Goal: Transaction & Acquisition: Purchase product/service

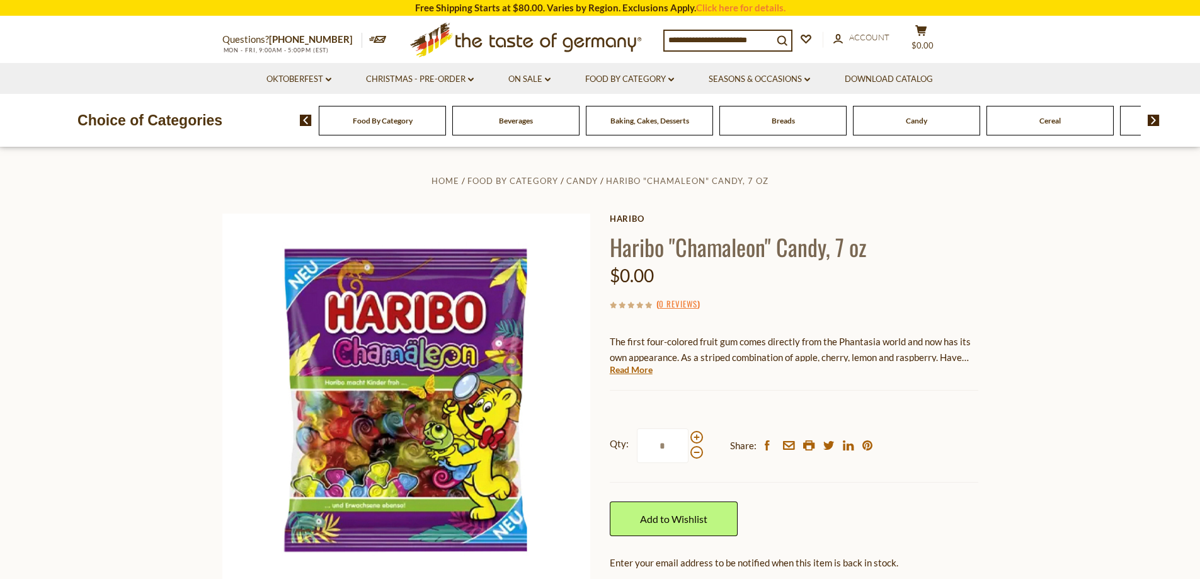
click at [722, 45] on input at bounding box center [719, 40] width 108 height 18
type input "******"
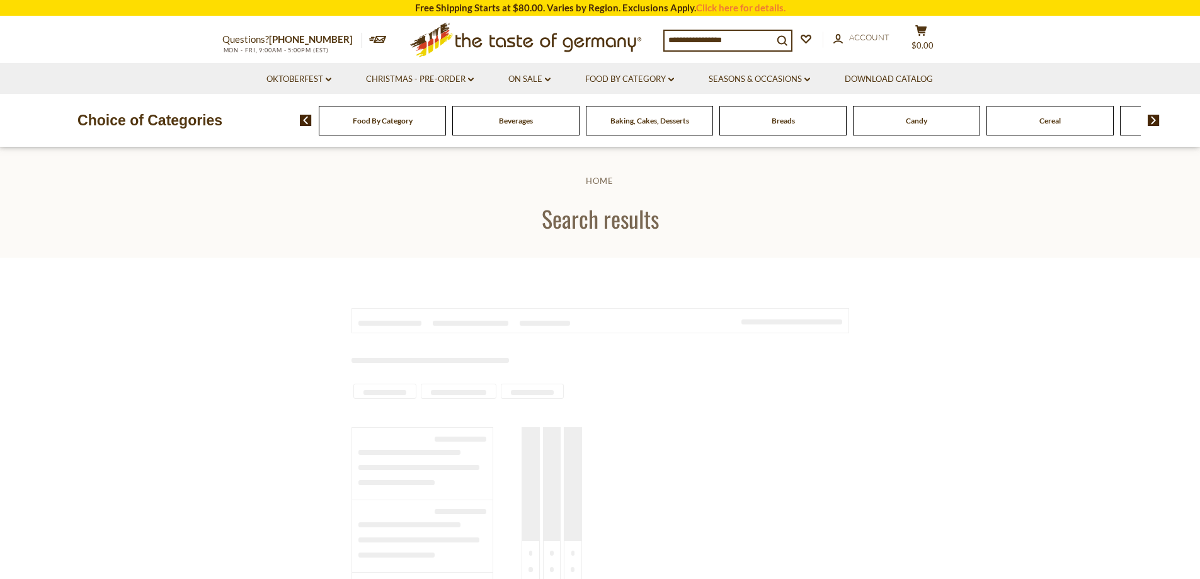
type input "******"
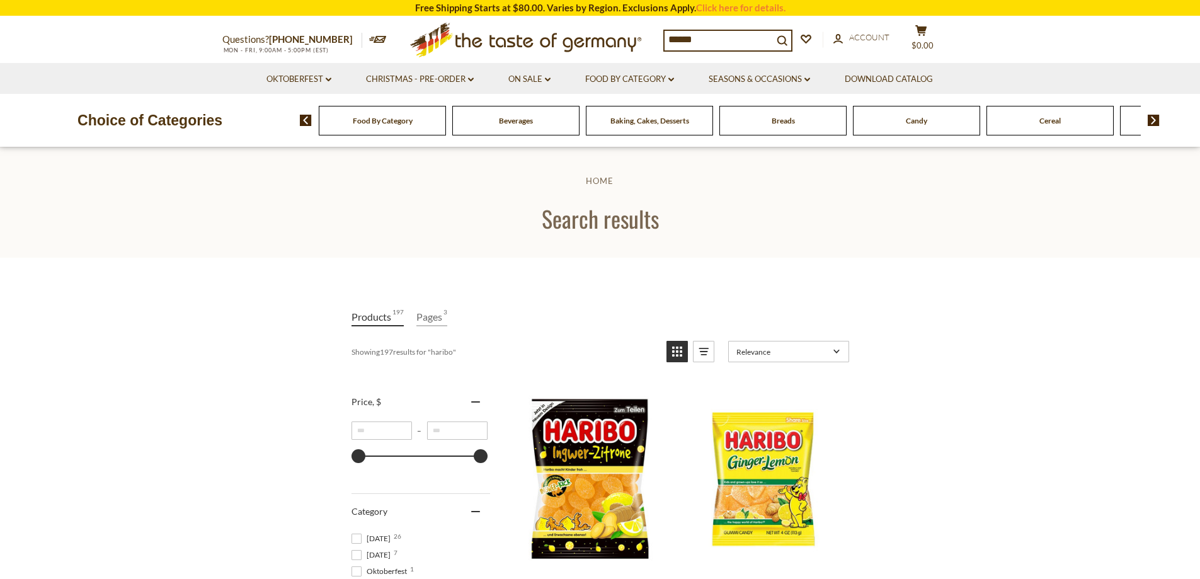
click at [708, 352] on icon "View list mode" at bounding box center [704, 351] width 20 height 20
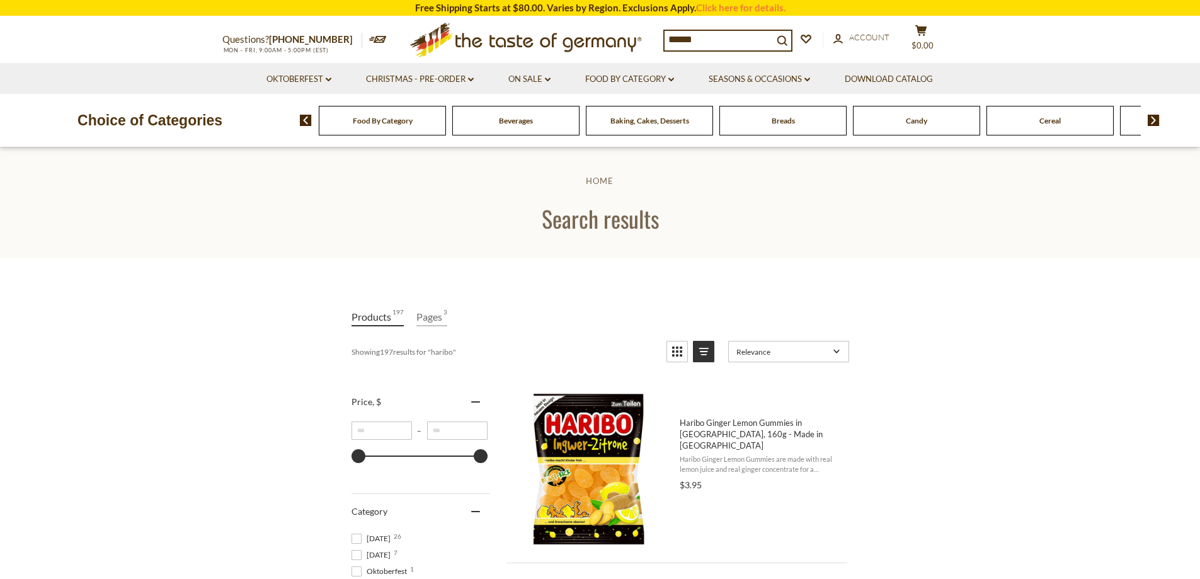
click at [679, 346] on icon "View grid mode" at bounding box center [677, 351] width 20 height 20
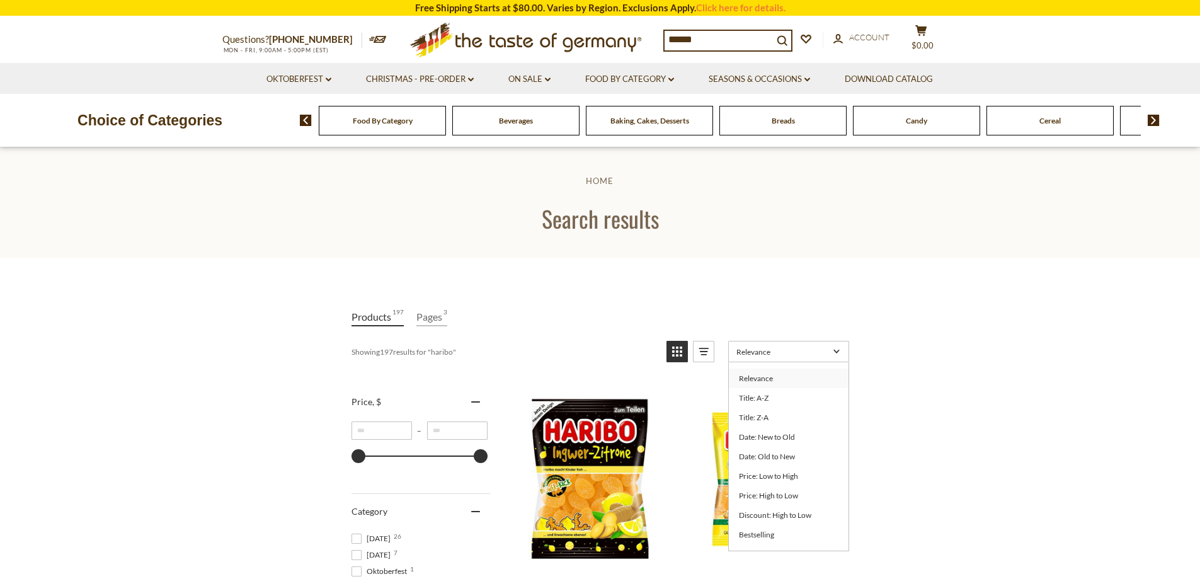
click at [742, 351] on span "Relevance" at bounding box center [783, 351] width 93 height 9
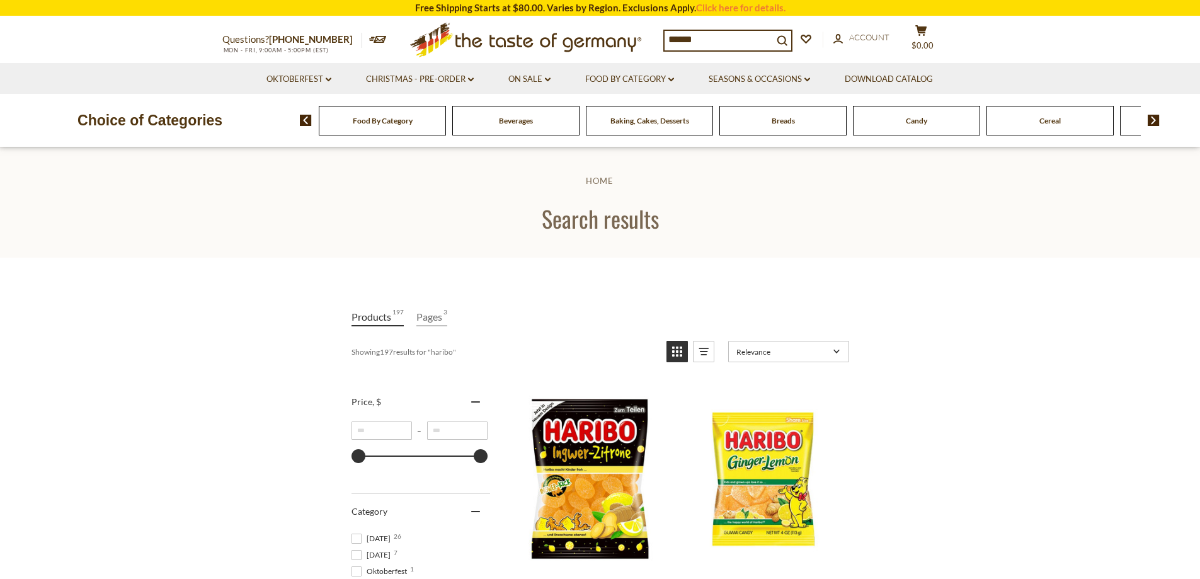
click at [742, 351] on span "Relevance" at bounding box center [783, 351] width 93 height 9
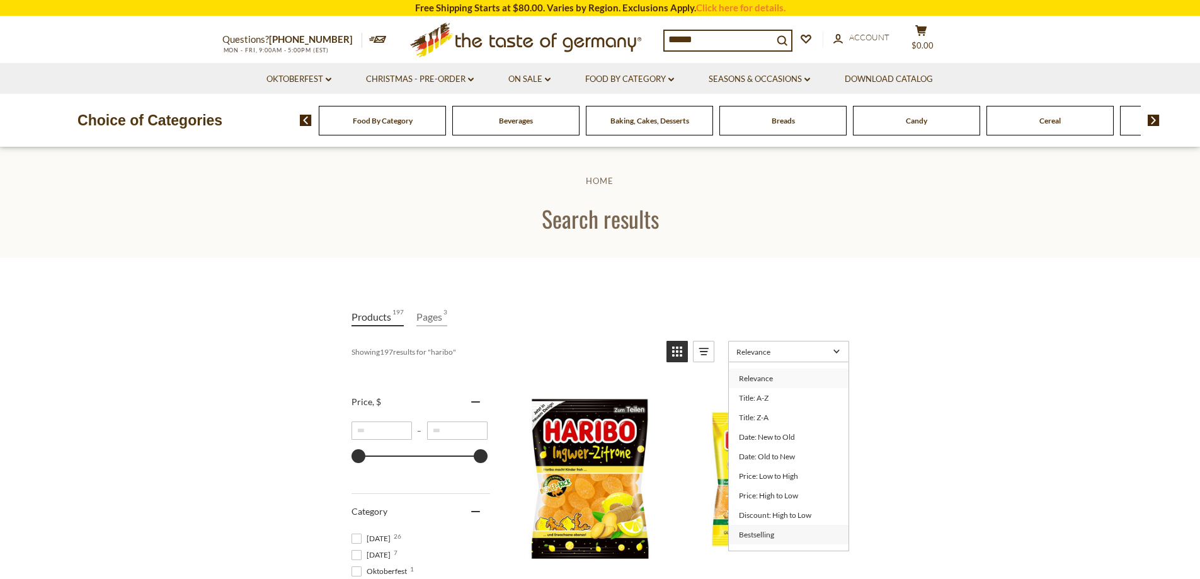
click at [794, 537] on link "Bestselling" at bounding box center [789, 535] width 120 height 20
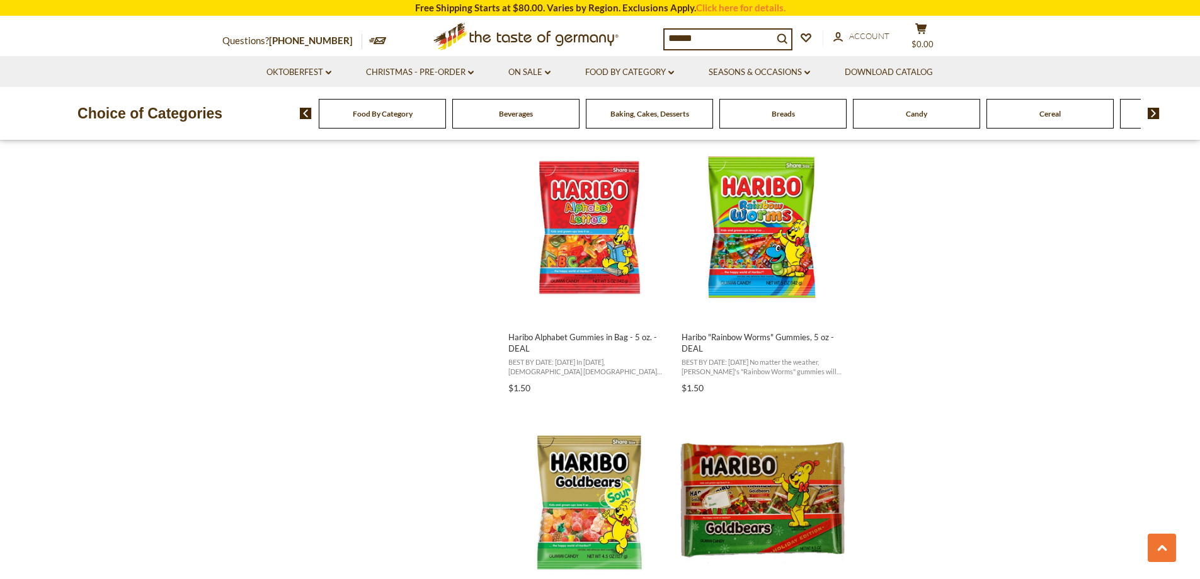
scroll to position [1638, 0]
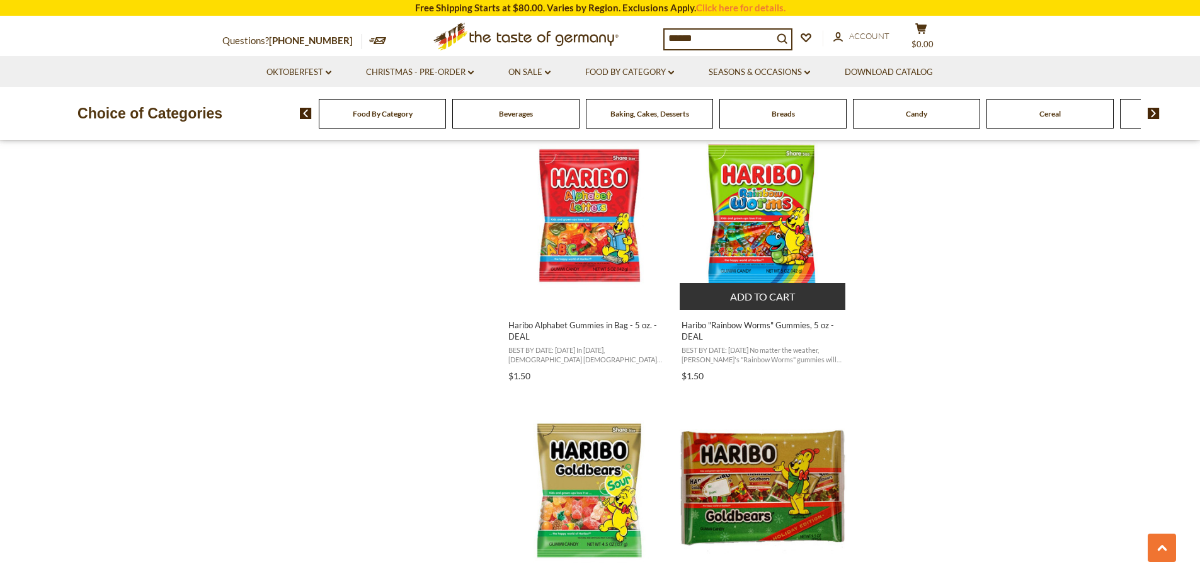
click at [749, 294] on button "Add to cart" at bounding box center [763, 296] width 166 height 27
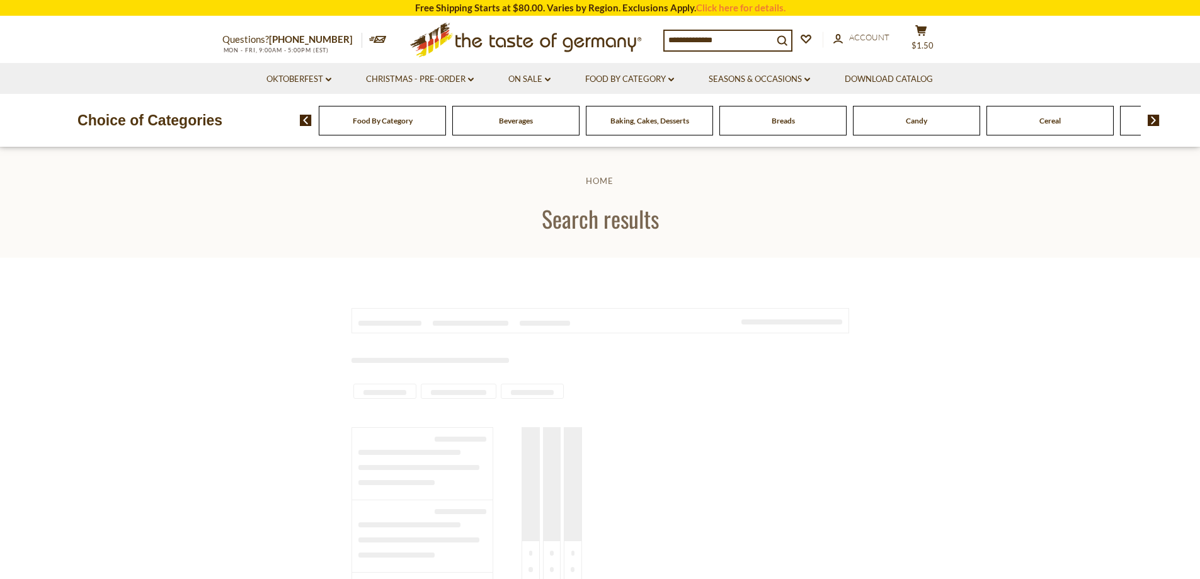
type input "******"
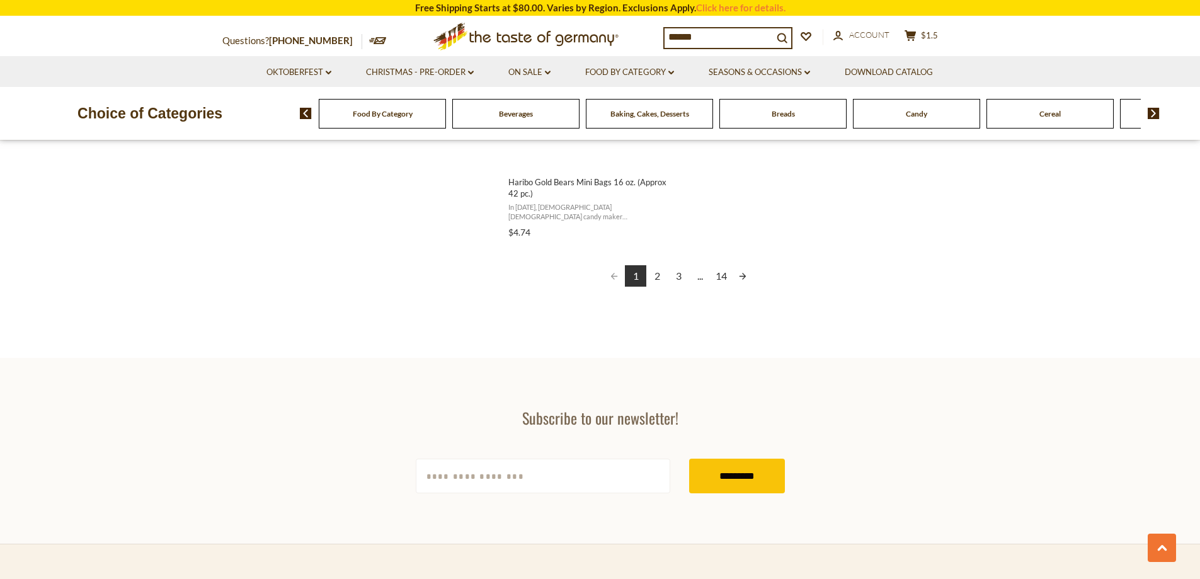
click at [652, 284] on link "2" at bounding box center [656, 275] width 21 height 21
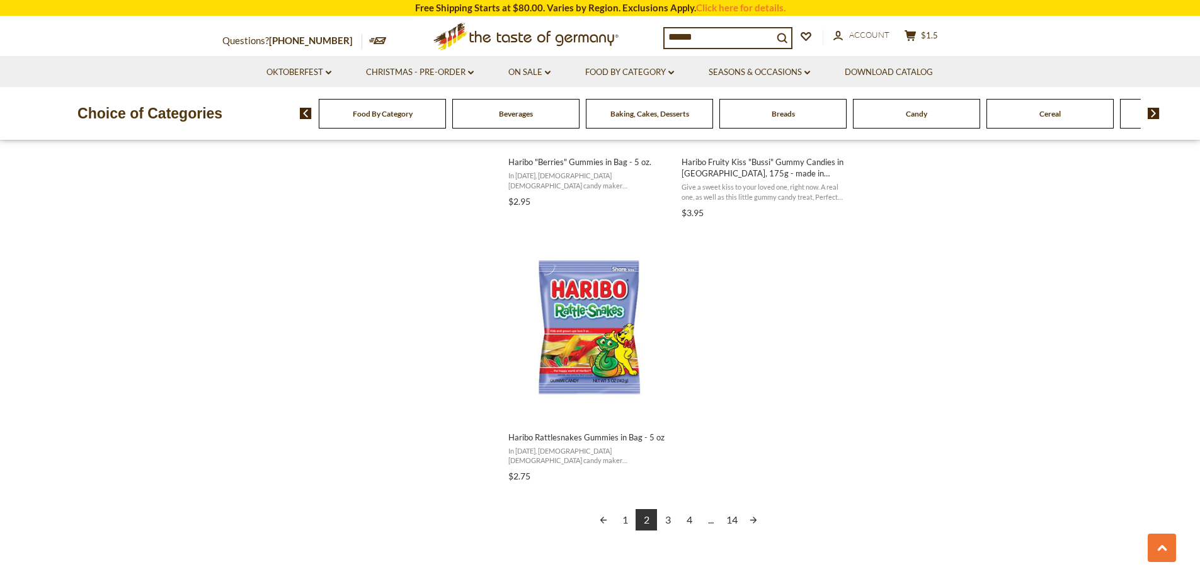
scroll to position [2079, 0]
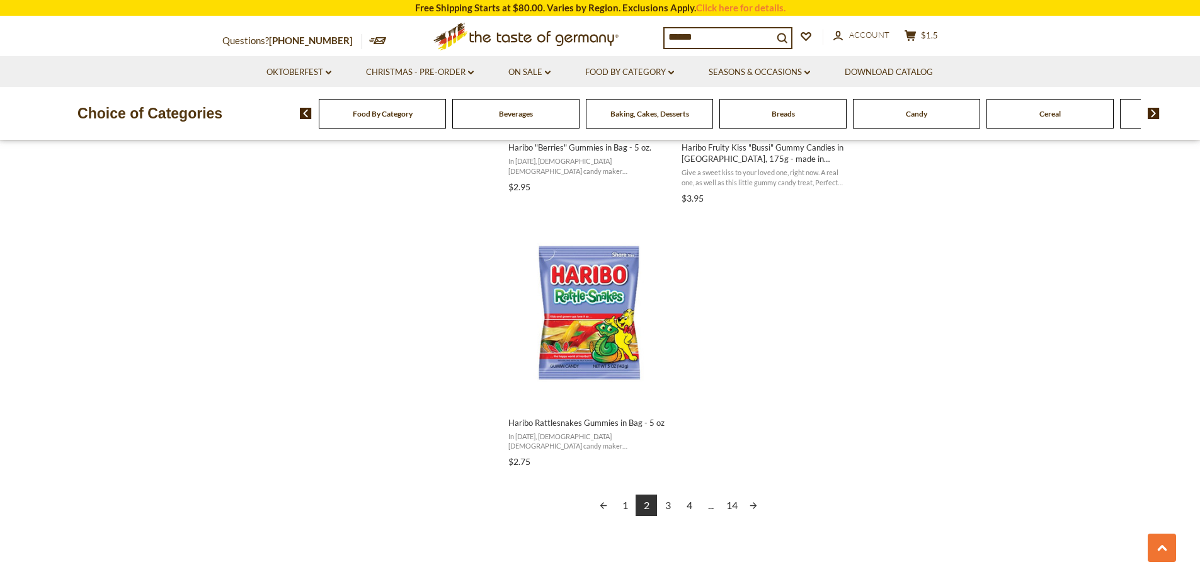
click at [667, 509] on link "3" at bounding box center [667, 505] width 21 height 21
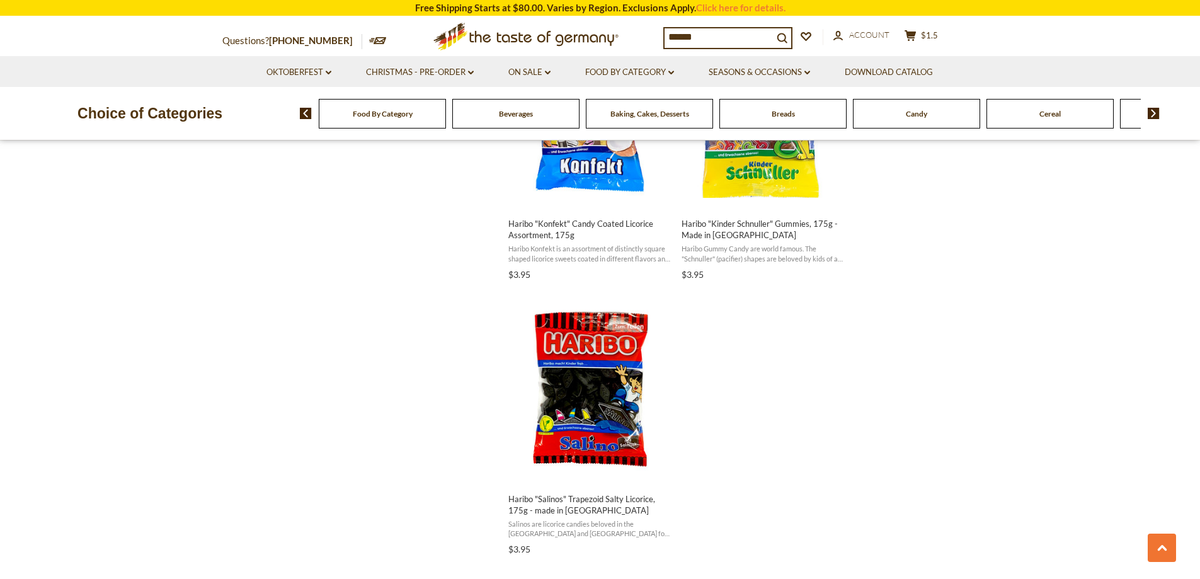
scroll to position [2079, 0]
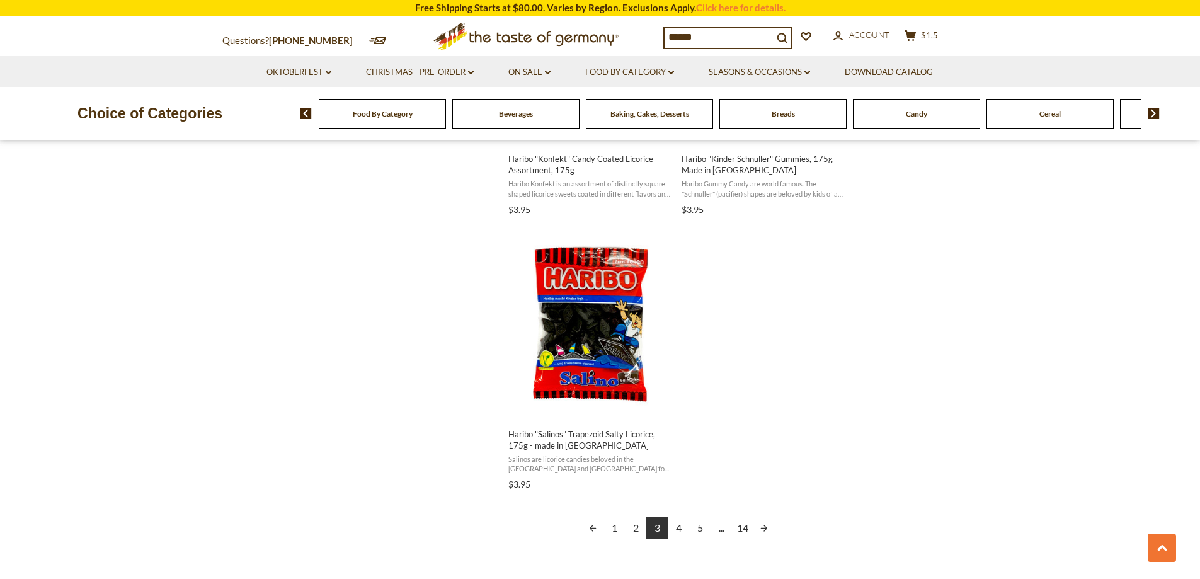
click at [680, 528] on link "4" at bounding box center [678, 527] width 21 height 21
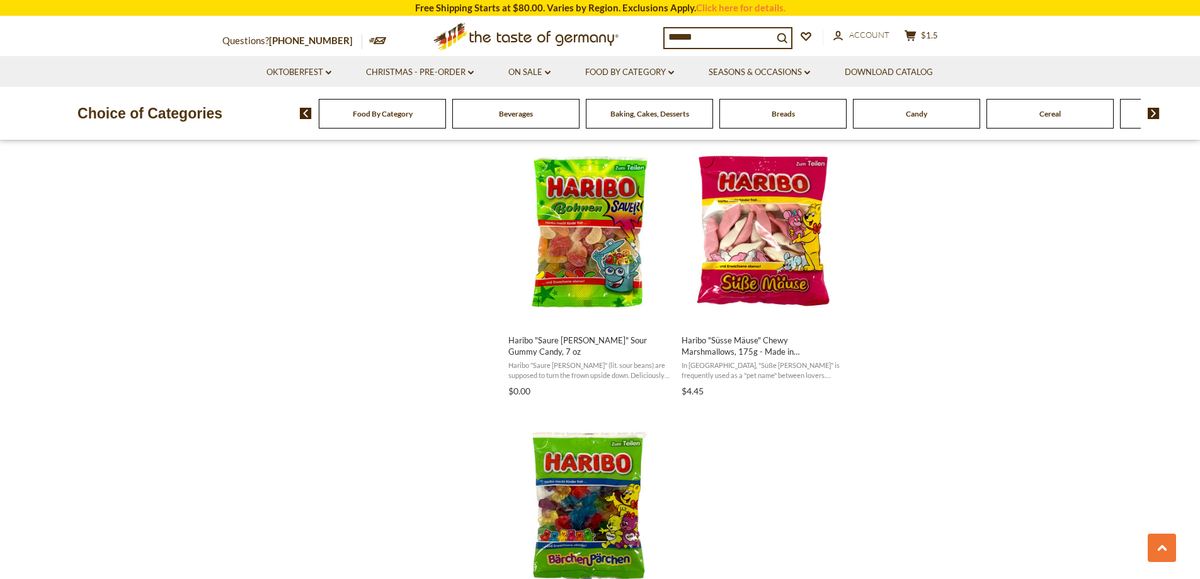
scroll to position [2079, 0]
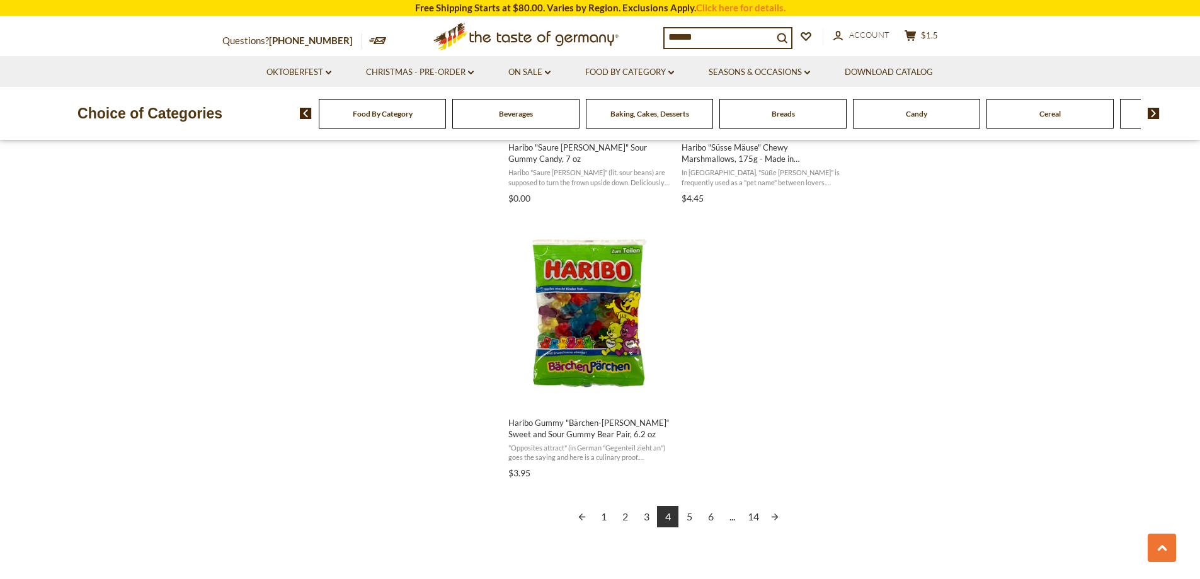
click at [687, 513] on link "5" at bounding box center [689, 516] width 21 height 21
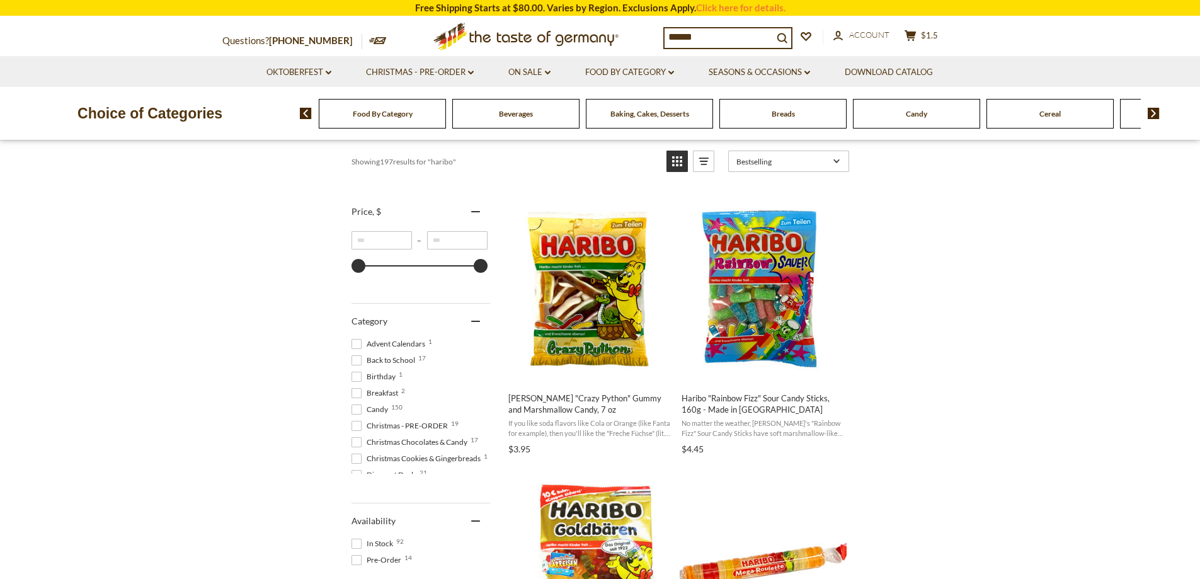
scroll to position [189, 0]
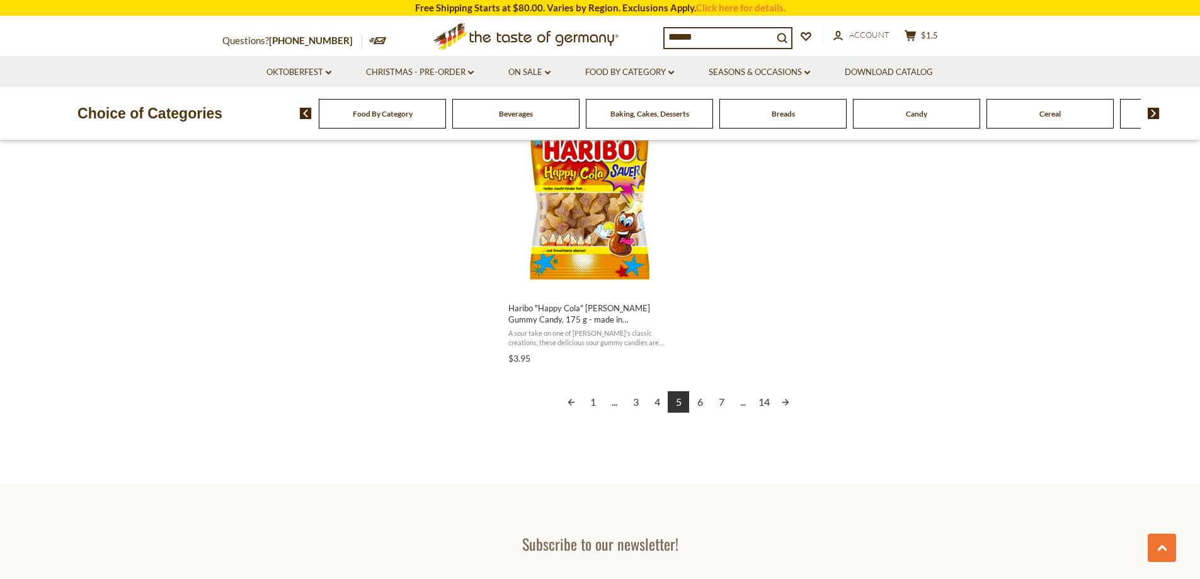
click at [695, 401] on link "6" at bounding box center [699, 401] width 21 height 21
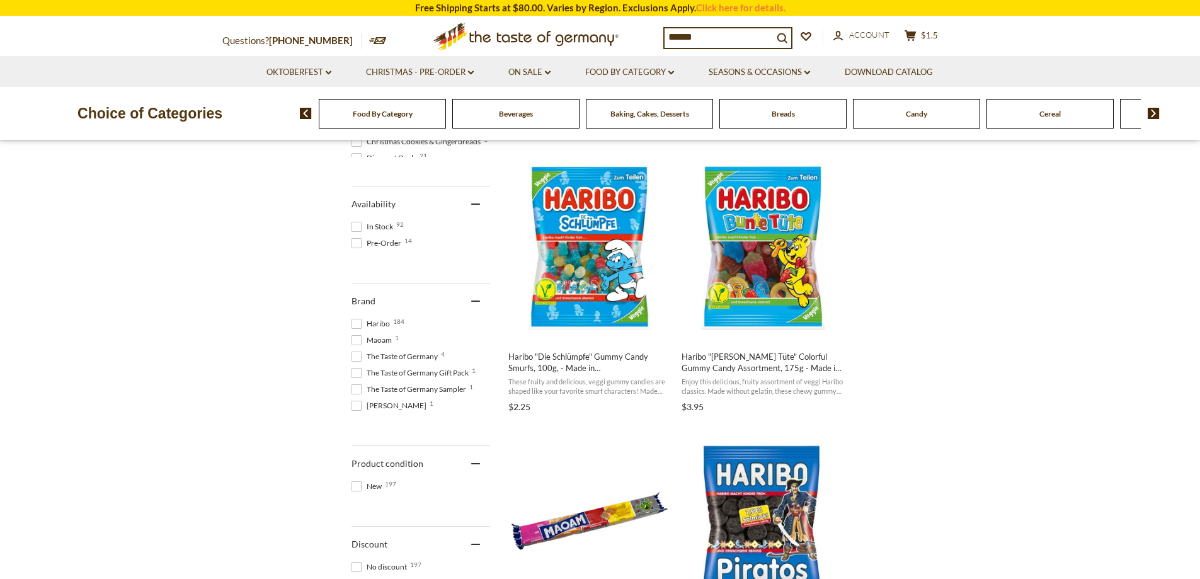
scroll to position [756, 0]
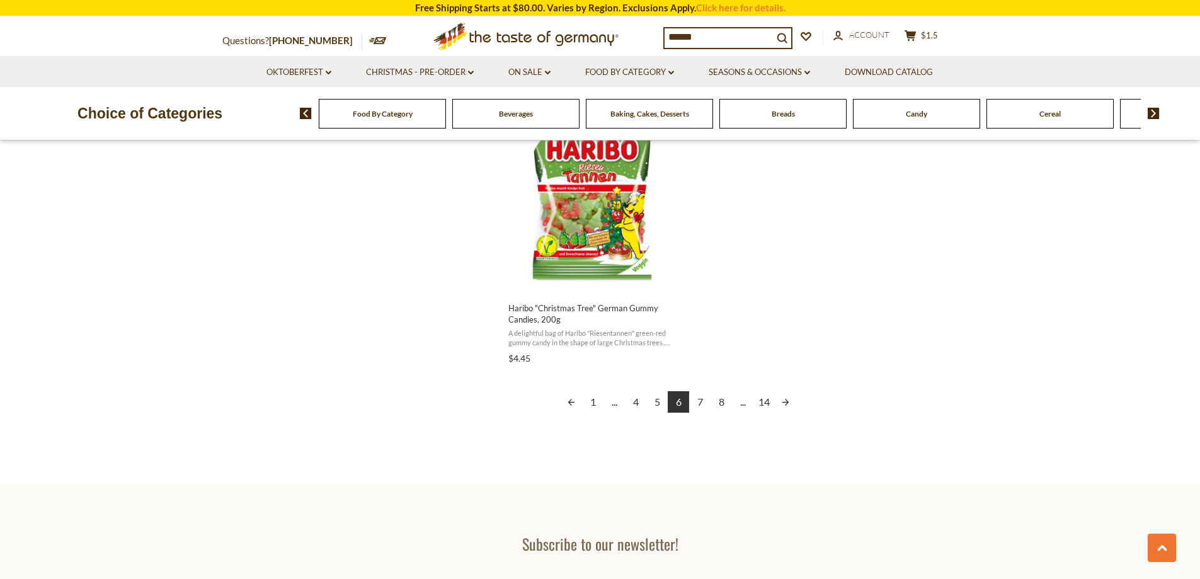
click at [696, 407] on link "7" at bounding box center [699, 401] width 21 height 21
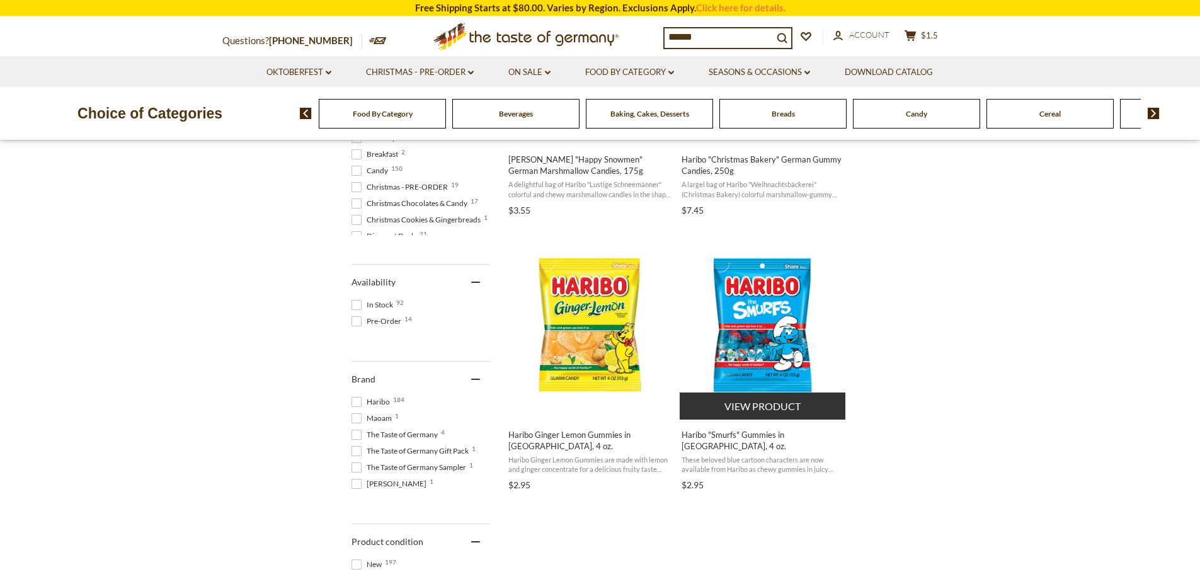
scroll to position [441, 0]
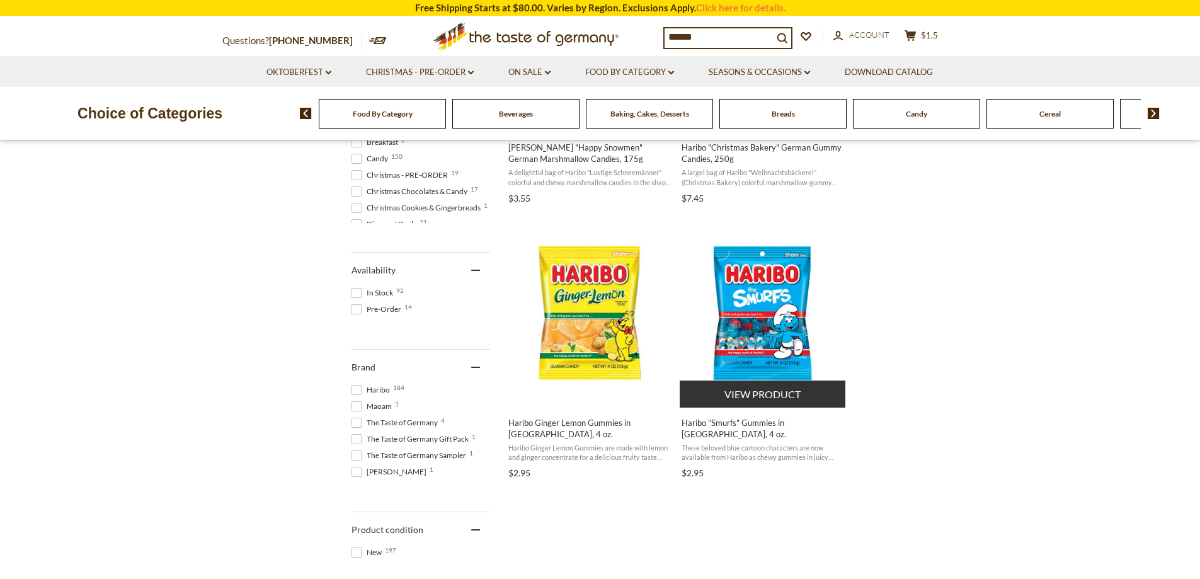
click at [812, 391] on button "View product" at bounding box center [763, 394] width 166 height 27
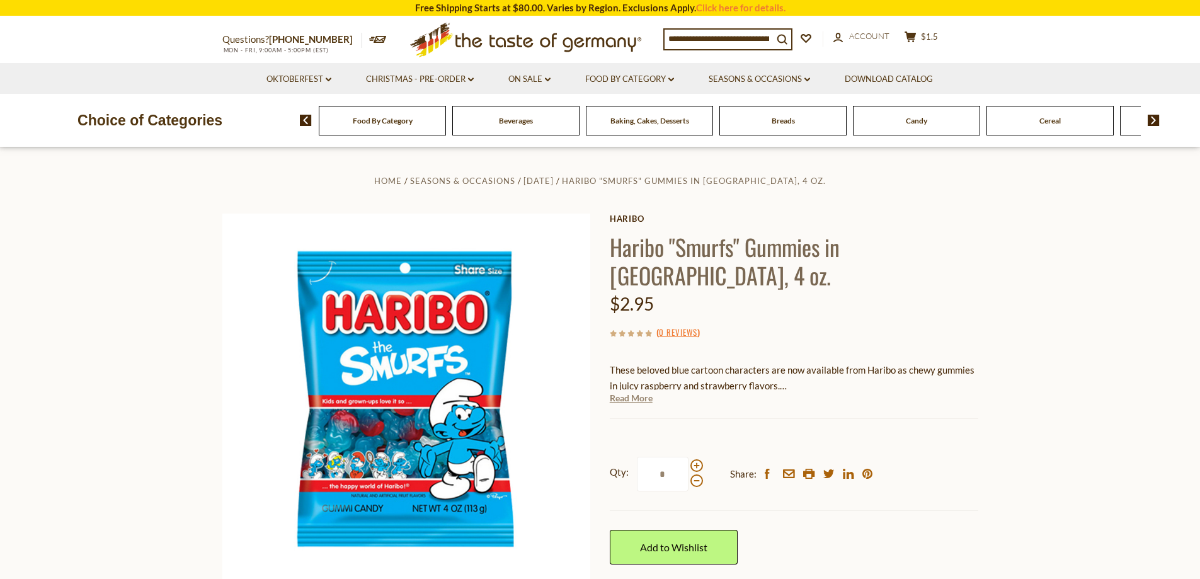
click at [630, 392] on link "Read More" at bounding box center [631, 398] width 43 height 13
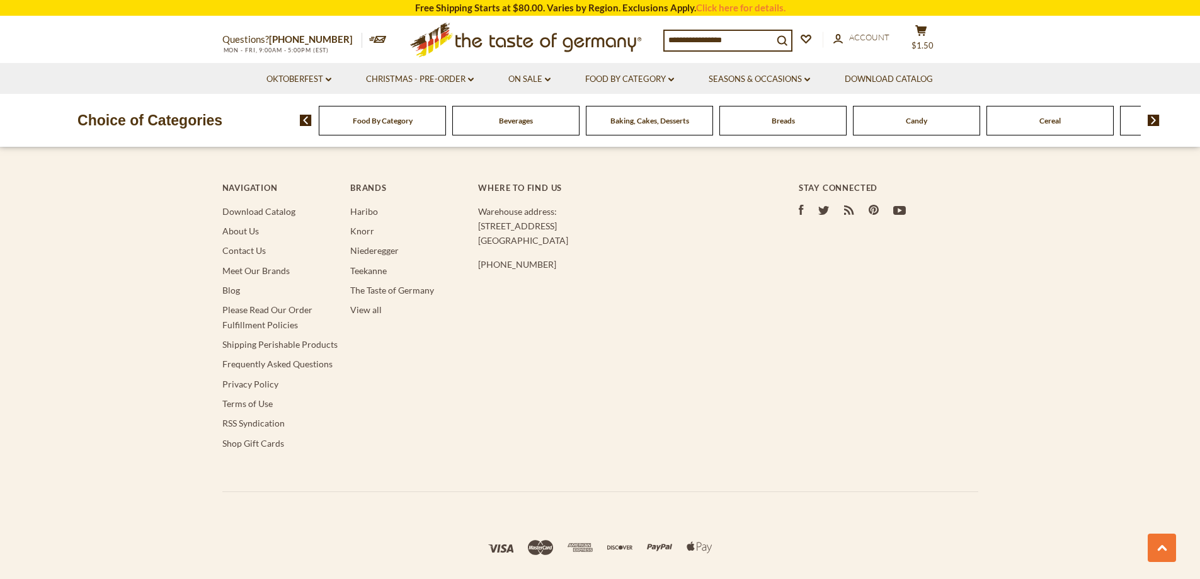
type input "******"
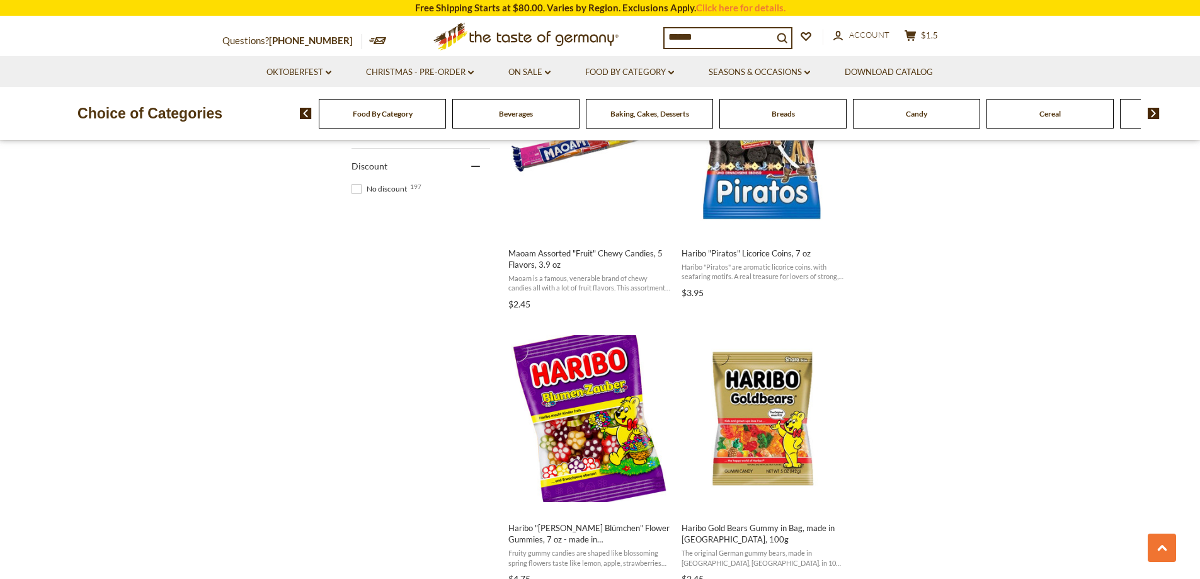
scroll to position [1138, 0]
